Goal: Check status: Check status

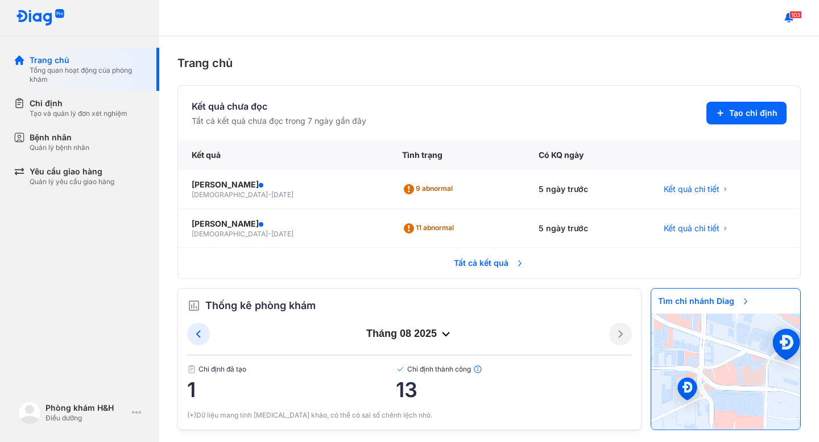
click at [489, 270] on span "Tất cả kết quả" at bounding box center [489, 263] width 84 height 25
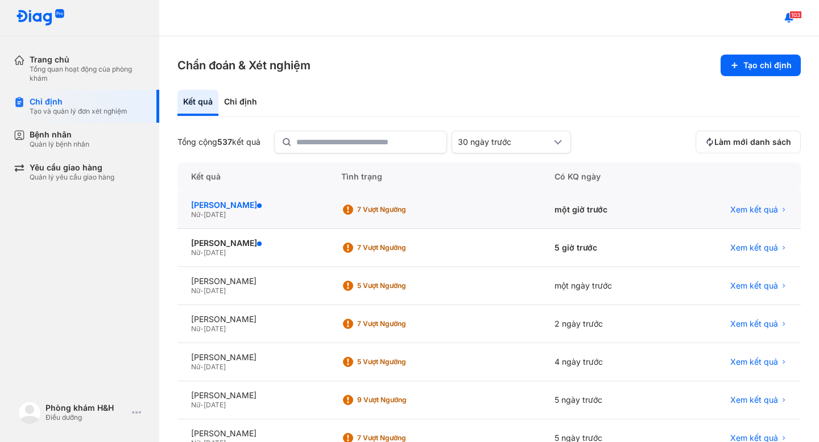
click at [239, 204] on div "[PERSON_NAME]" at bounding box center [252, 205] width 123 height 10
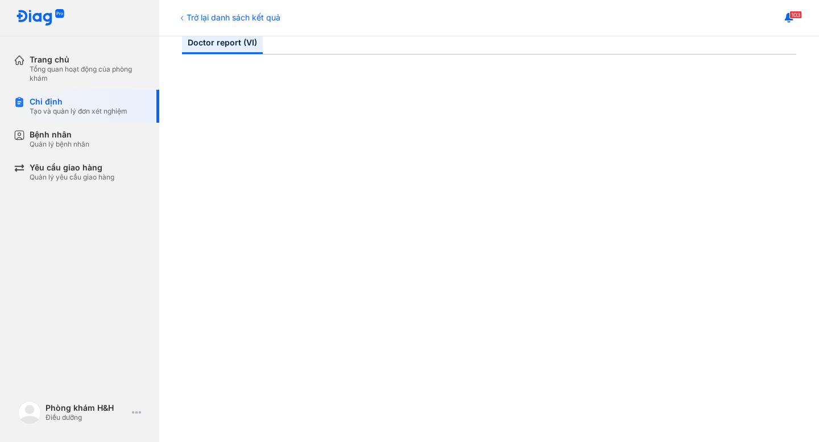
scroll to position [368, 0]
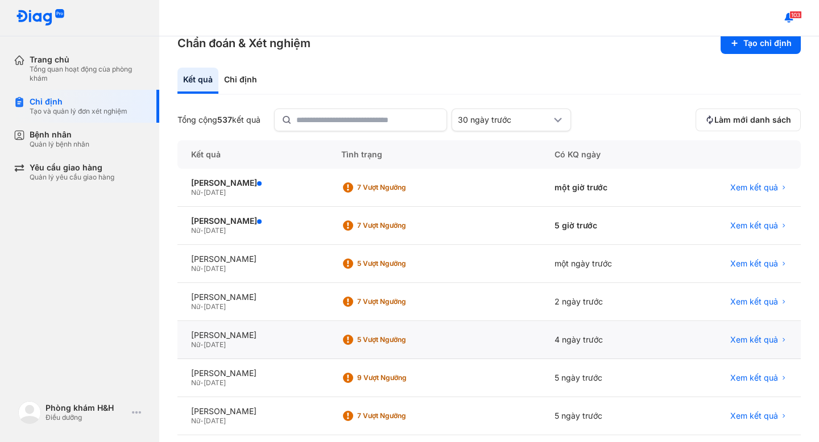
scroll to position [85, 0]
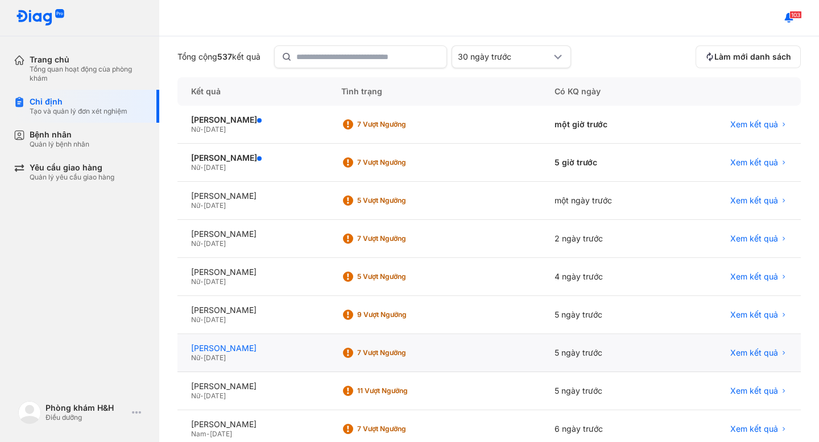
click at [211, 345] on div "[PERSON_NAME]" at bounding box center [252, 348] width 123 height 10
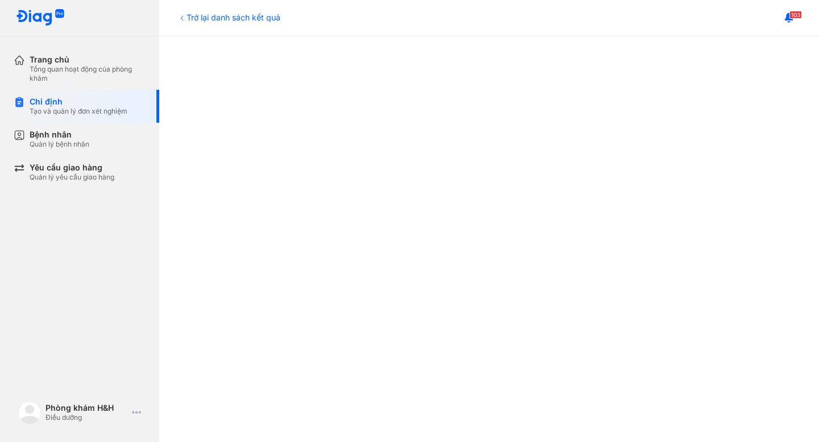
scroll to position [165, 0]
